Goal: Find specific page/section: Find specific page/section

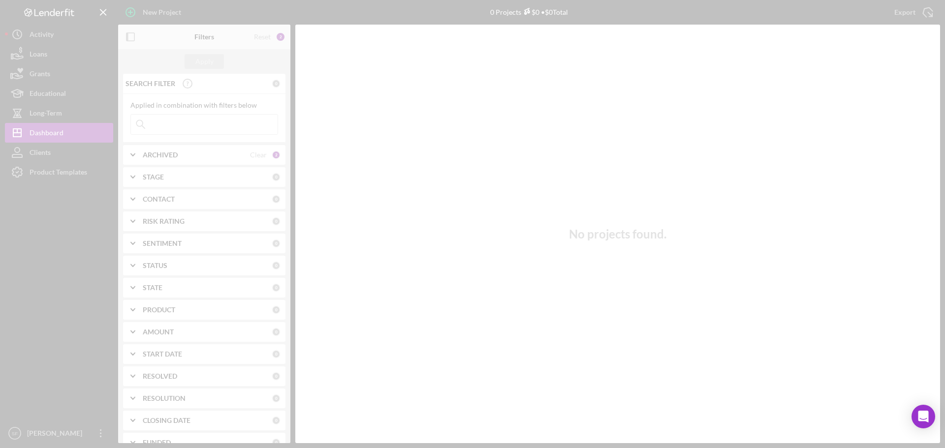
click at [156, 126] on div at bounding box center [472, 224] width 945 height 448
click at [168, 121] on div at bounding box center [472, 224] width 945 height 448
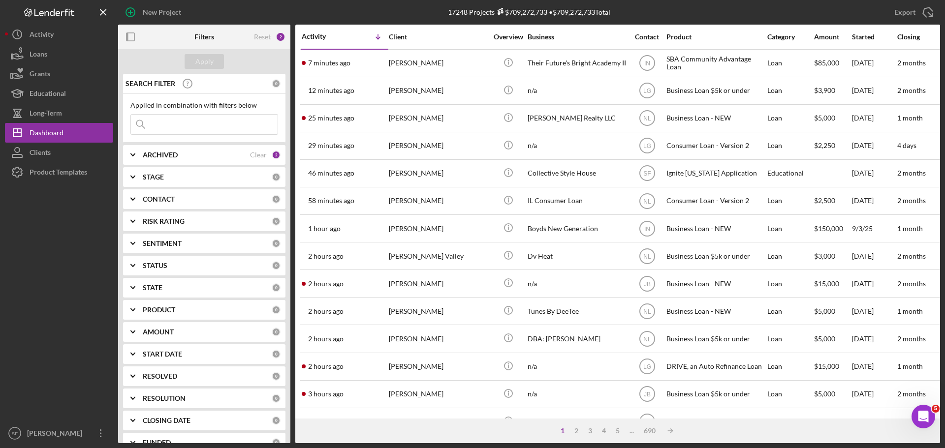
click at [168, 121] on input at bounding box center [204, 125] width 147 height 20
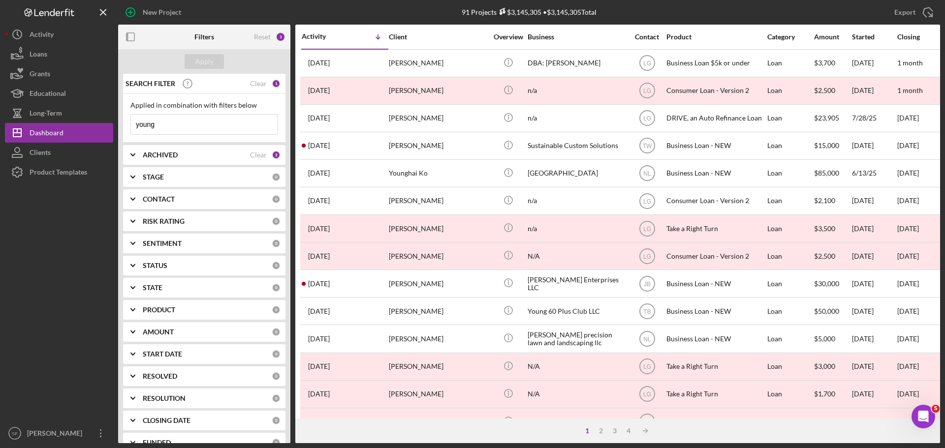
type input "young"
drag, startPoint x: 156, startPoint y: 129, endPoint x: 125, endPoint y: 130, distance: 31.0
click at [125, 130] on div "Applied in combination with filters below young Icon/Menu Close" at bounding box center [204, 118] width 162 height 49
